Goal: Obtain resource: Obtain resource

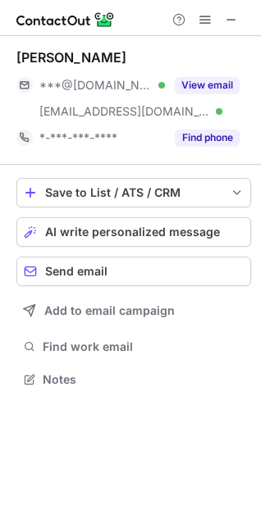
scroll to position [368, 261]
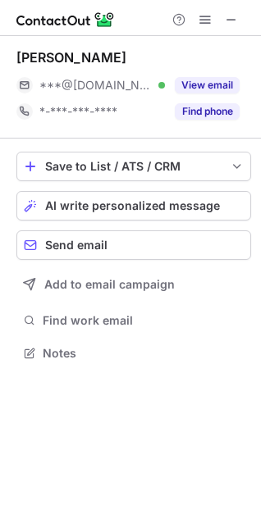
scroll to position [342, 261]
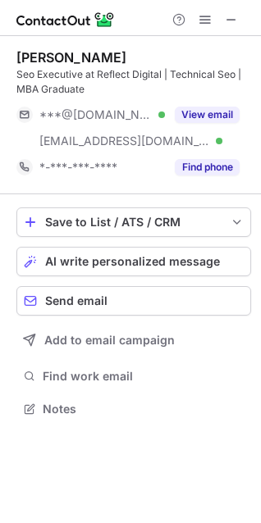
scroll to position [398, 261]
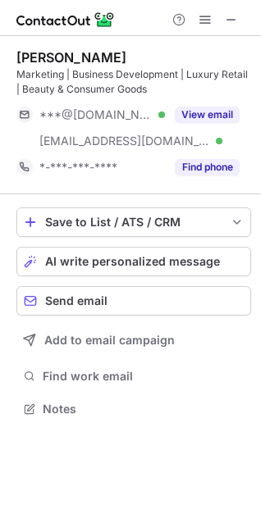
scroll to position [398, 261]
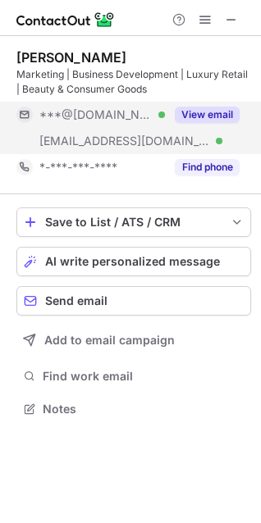
click at [216, 109] on button "View email" at bounding box center [207, 115] width 65 height 16
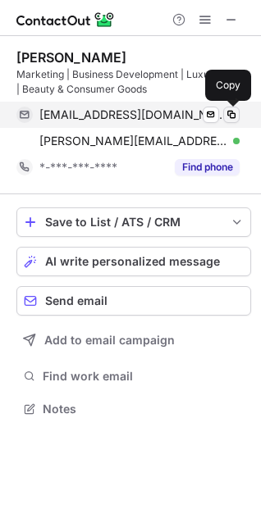
click at [230, 109] on span at bounding box center [231, 114] width 13 height 13
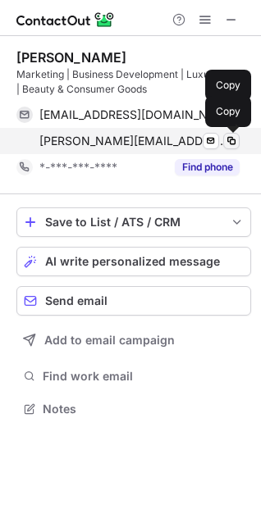
click at [234, 142] on span at bounding box center [231, 140] width 13 height 13
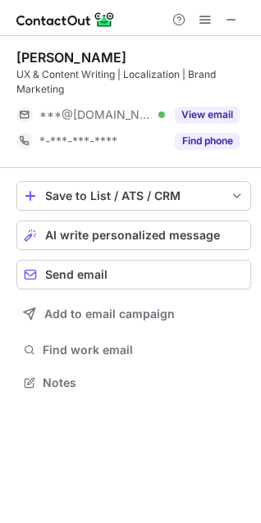
scroll to position [371, 261]
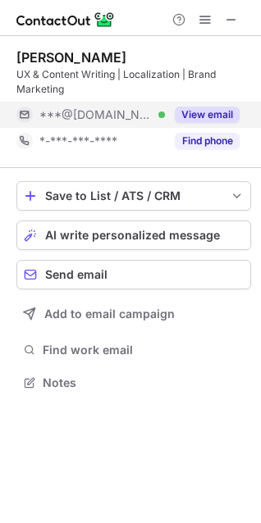
click at [219, 112] on button "View email" at bounding box center [207, 115] width 65 height 16
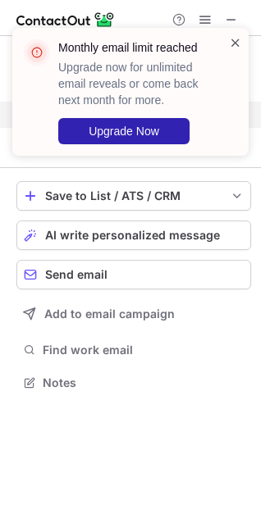
click at [235, 40] on span at bounding box center [235, 42] width 13 height 16
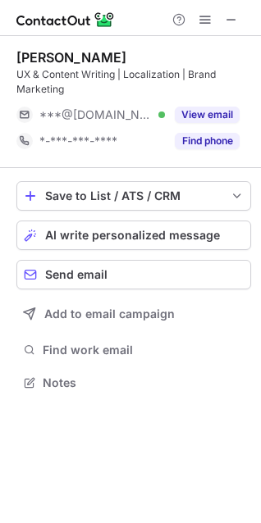
drag, startPoint x: 212, startPoint y: 114, endPoint x: -36, endPoint y: -82, distance: 315.8
click at [0, 0] on html "Mari Malakmadze UX & Content Writing | Localization | Brand Marketing ***@gmail…" at bounding box center [130, 261] width 261 height 523
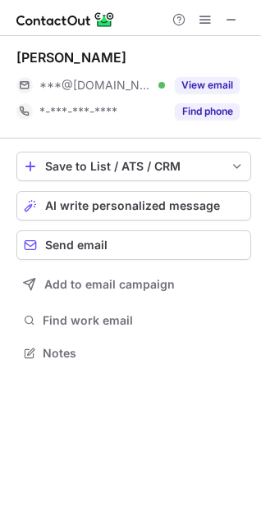
scroll to position [342, 261]
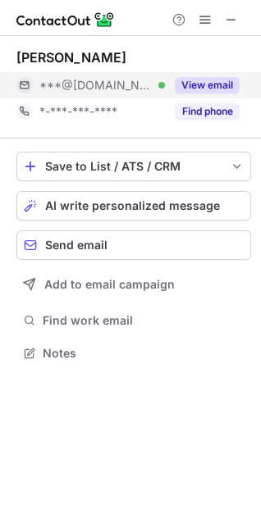
click at [213, 82] on button "View email" at bounding box center [207, 85] width 65 height 16
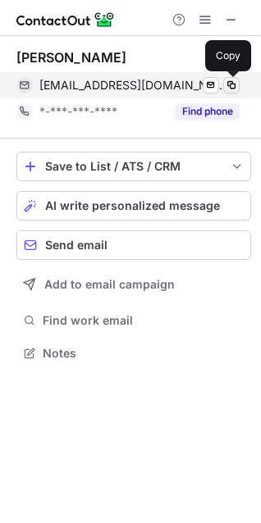
click at [230, 85] on span at bounding box center [231, 85] width 13 height 13
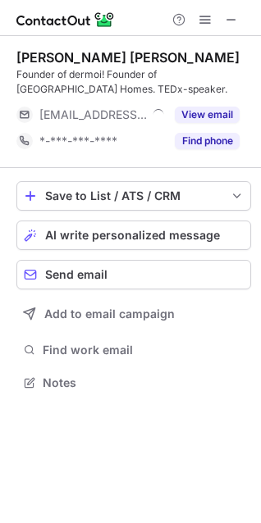
scroll to position [371, 261]
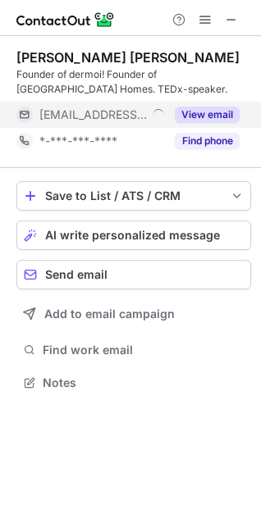
click at [213, 116] on button "View email" at bounding box center [207, 115] width 65 height 16
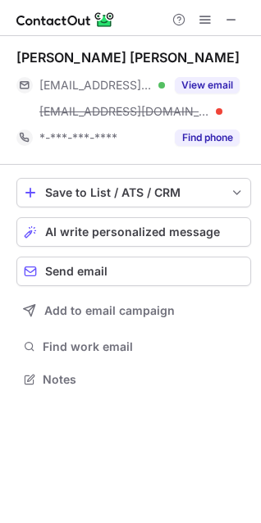
scroll to position [368, 261]
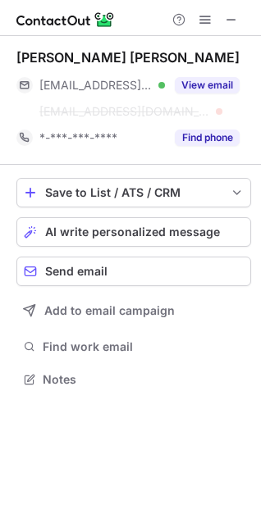
click at [212, 71] on div "Elena Reva ***@lonsdalehomes.co.uk Verified ***@lonsdale.com View email *-***-*…" at bounding box center [133, 100] width 234 height 102
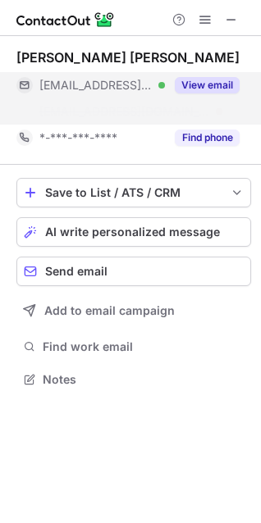
click at [212, 80] on button "View email" at bounding box center [207, 85] width 65 height 16
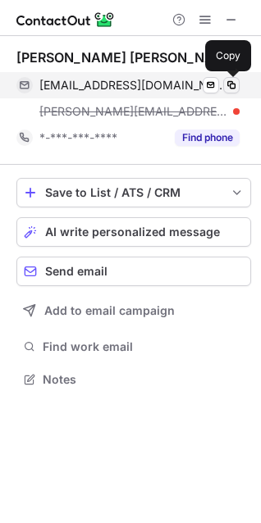
click at [228, 83] on span at bounding box center [231, 85] width 13 height 13
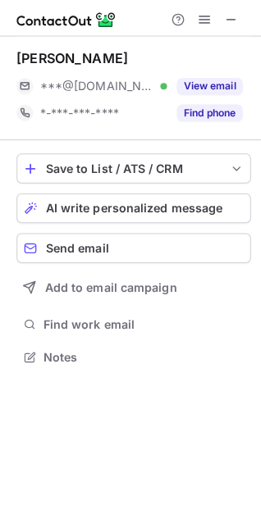
scroll to position [342, 261]
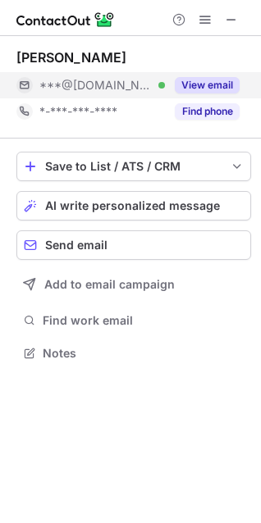
click at [226, 85] on button "View email" at bounding box center [207, 85] width 65 height 16
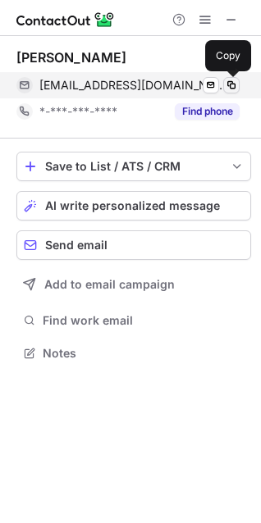
click at [235, 85] on span at bounding box center [231, 85] width 13 height 13
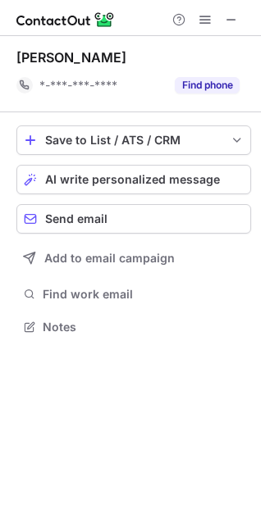
scroll to position [316, 261]
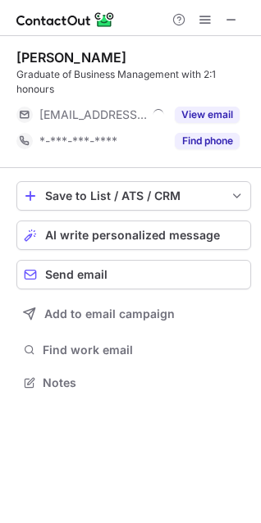
scroll to position [371, 261]
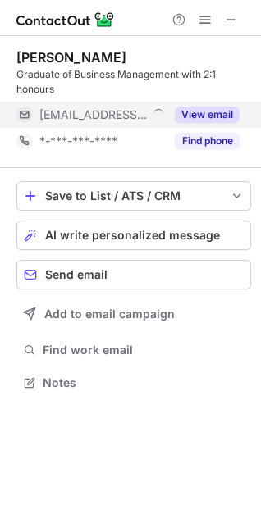
click at [198, 109] on button "View email" at bounding box center [207, 115] width 65 height 16
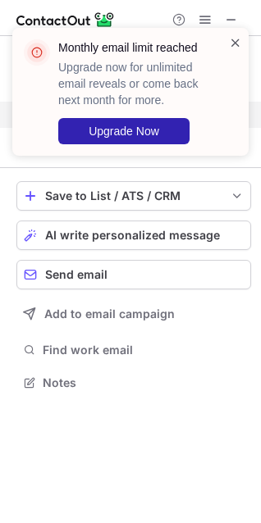
click at [232, 48] on span at bounding box center [235, 42] width 13 height 16
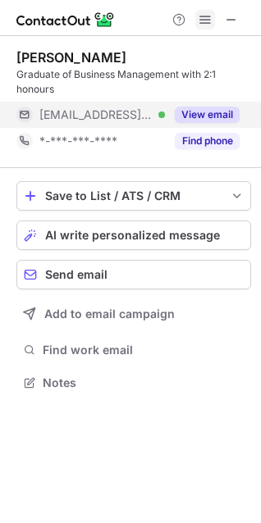
click at [202, 20] on span at bounding box center [204, 19] width 13 height 13
click at [201, 105] on div "View email" at bounding box center [202, 115] width 75 height 26
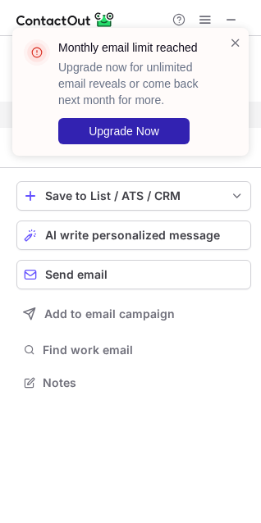
click at [205, 18] on div "Monthly email limit reached Upgrade now for unlimited email reveals or come bac…" at bounding box center [130, 98] width 262 height 174
click at [237, 39] on span at bounding box center [235, 42] width 13 height 16
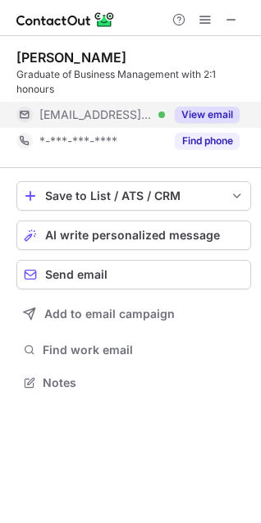
click at [200, 15] on div "Monthly email limit reached Upgrade now for unlimited email reveals or come bac…" at bounding box center [130, 27] width 262 height 33
click at [203, 21] on span at bounding box center [204, 19] width 13 height 13
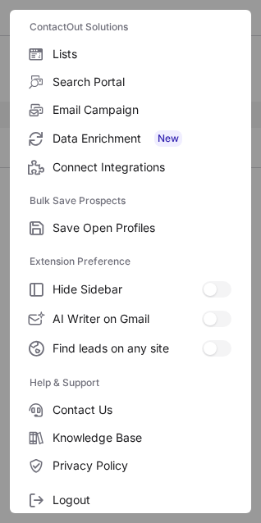
scroll to position [160, 0]
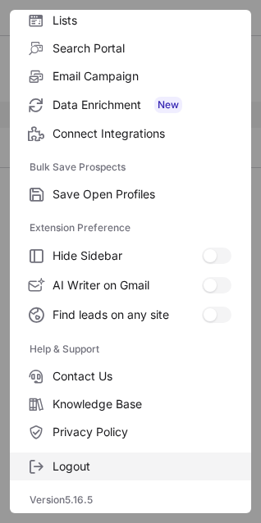
click at [85, 462] on span "Logout" at bounding box center [141, 466] width 179 height 15
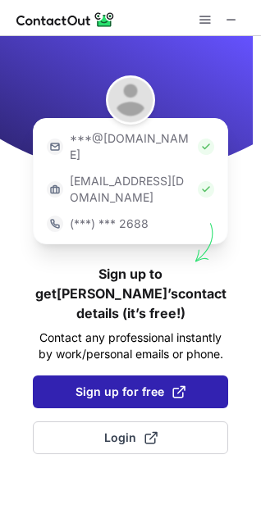
click at [129, 376] on button "Sign up for free" at bounding box center [130, 392] width 195 height 33
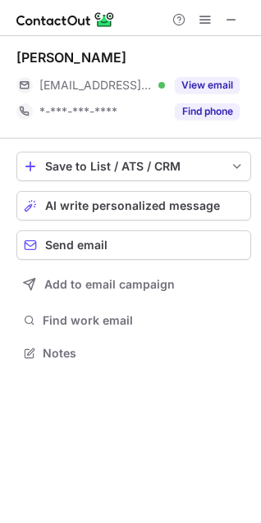
scroll to position [342, 261]
click at [216, 89] on button "View email" at bounding box center [207, 85] width 65 height 16
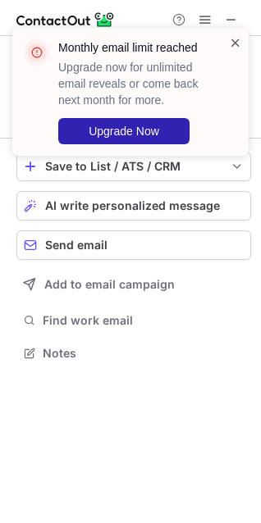
click at [231, 43] on span at bounding box center [235, 42] width 13 height 16
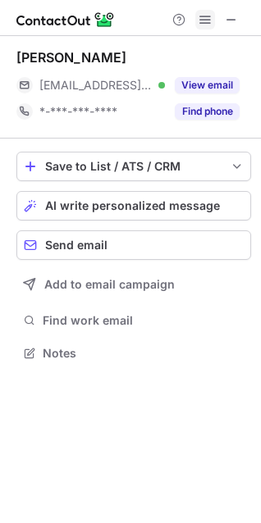
click at [201, 18] on span at bounding box center [204, 19] width 13 height 13
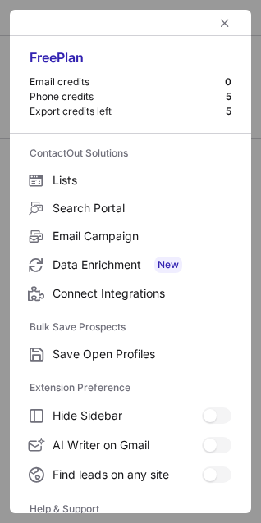
scroll to position [160, 0]
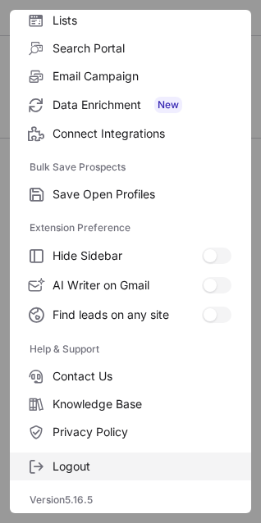
click at [77, 463] on span "Logout" at bounding box center [141, 466] width 179 height 15
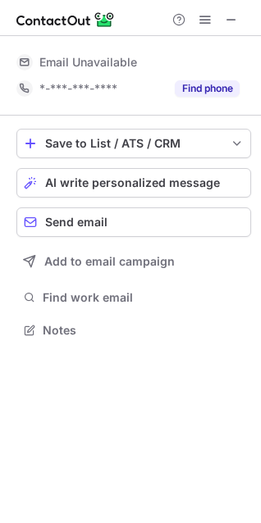
scroll to position [0, 0]
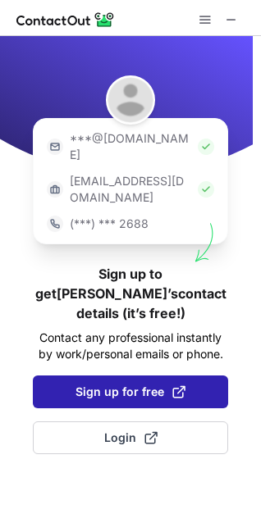
click at [128, 384] on span "Sign up for free" at bounding box center [130, 392] width 110 height 16
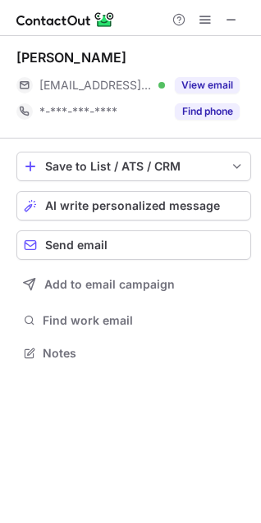
scroll to position [342, 261]
click at [212, 84] on button "View email" at bounding box center [207, 85] width 65 height 16
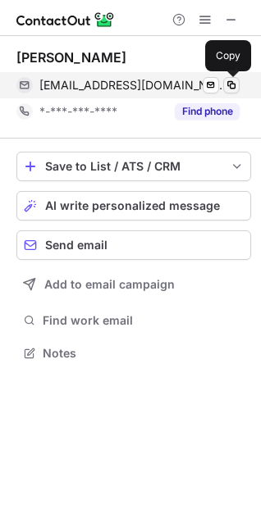
click at [229, 84] on span at bounding box center [231, 85] width 13 height 13
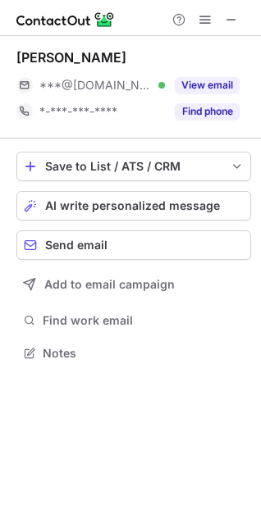
scroll to position [342, 261]
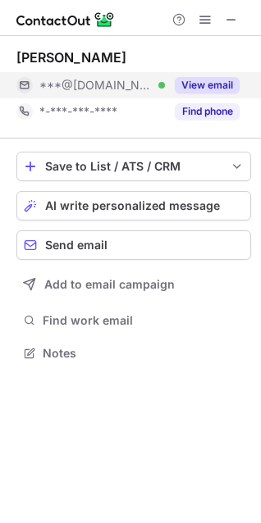
click at [193, 82] on button "View email" at bounding box center [207, 85] width 65 height 16
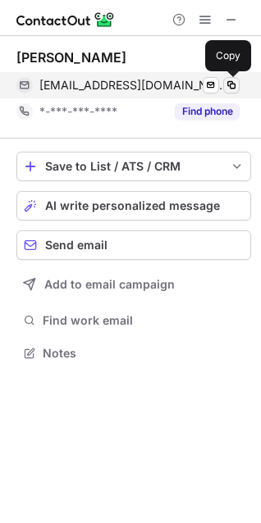
click at [231, 80] on span at bounding box center [231, 85] width 13 height 13
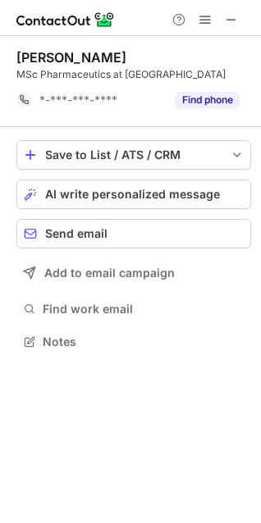
scroll to position [330, 261]
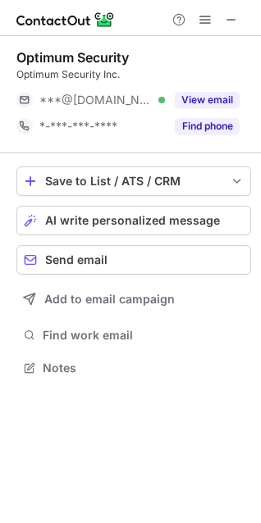
scroll to position [357, 261]
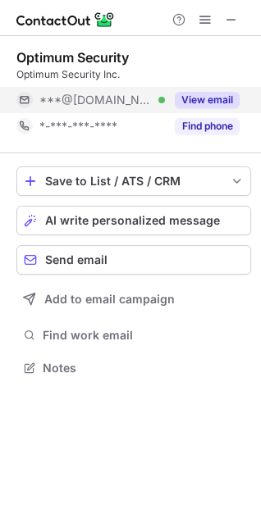
click at [225, 100] on button "View email" at bounding box center [207, 100] width 65 height 16
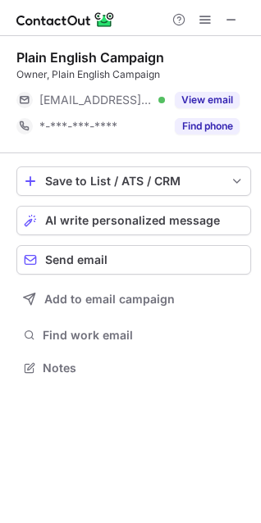
scroll to position [357, 261]
